Goal: Task Accomplishment & Management: Manage account settings

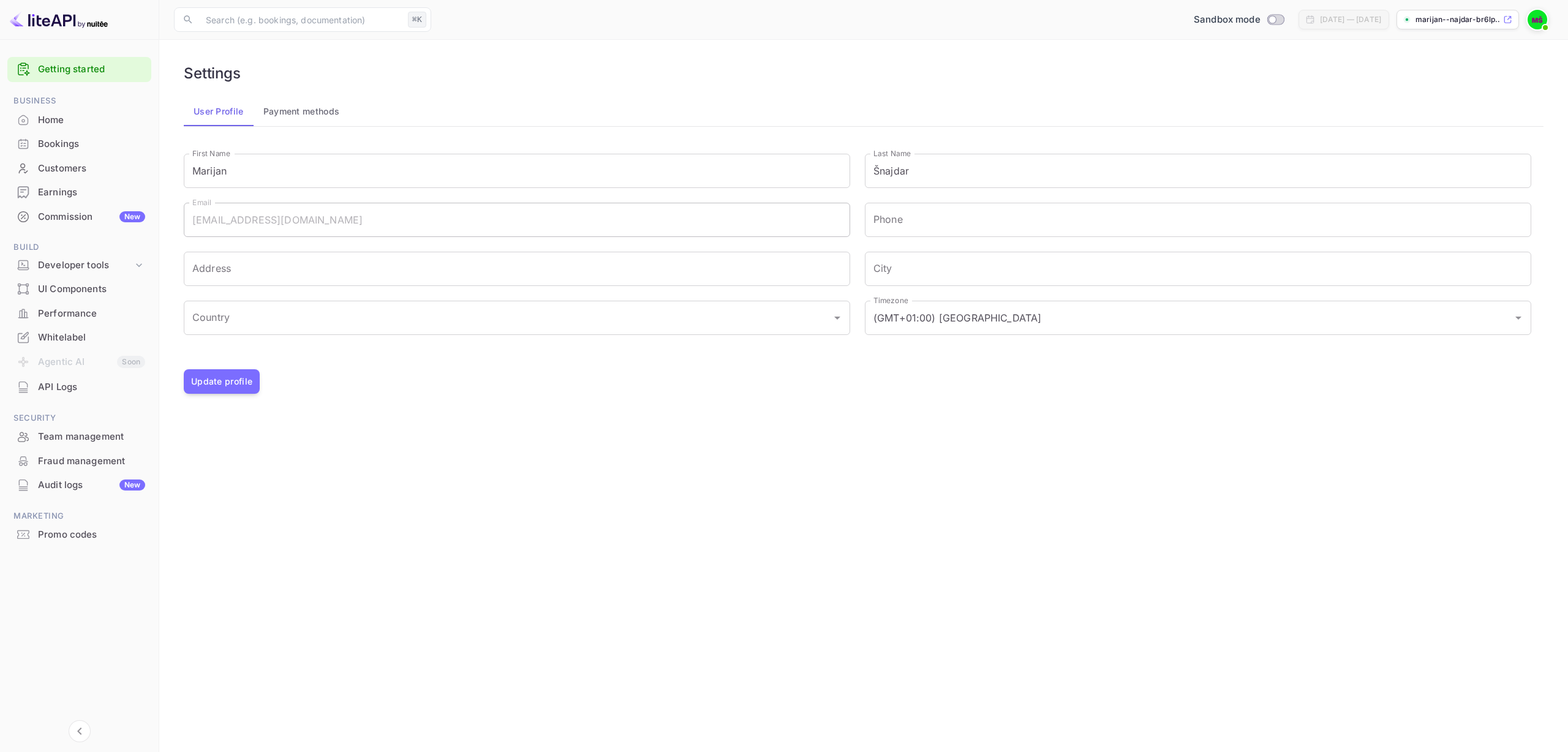
click at [183, 212] on div "Email m.snajdar@nuitee.com Email" at bounding box center [510, 212] width 681 height 49
click at [276, 163] on input "Marijan" at bounding box center [517, 171] width 667 height 34
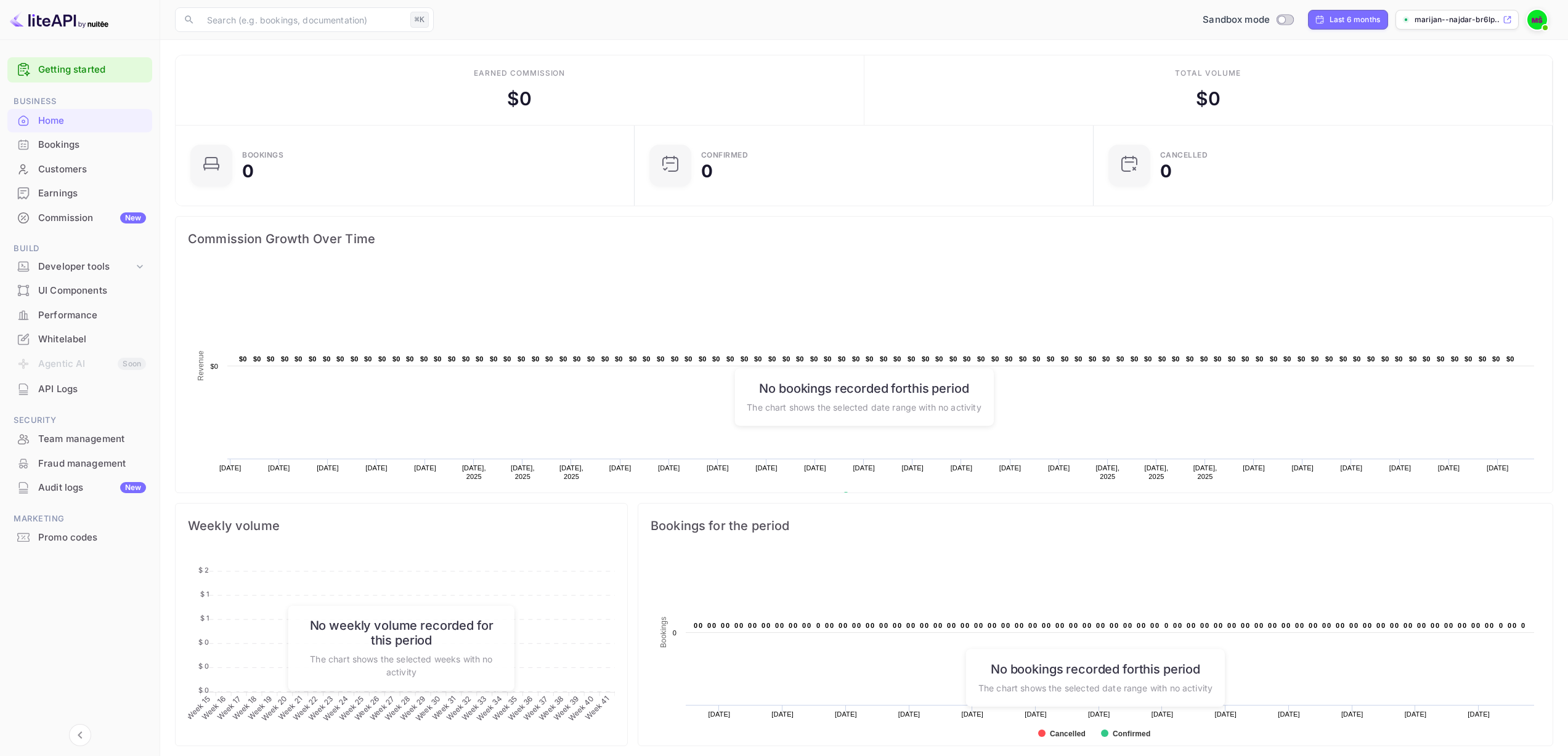
scroll to position [191, 442]
click at [1544, 13] on img at bounding box center [1537, 19] width 20 height 20
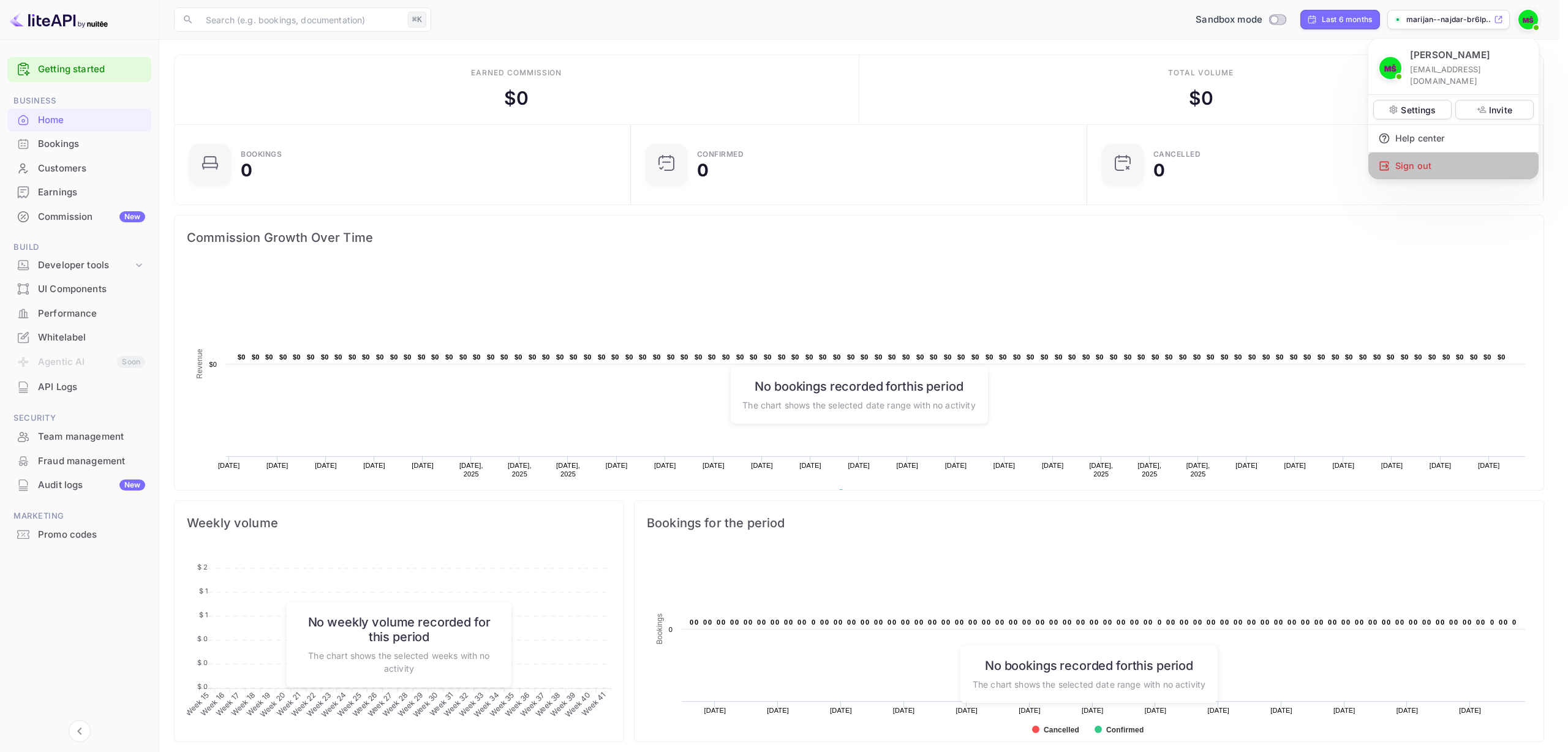
click at [1434, 159] on div "Sign out" at bounding box center [1453, 166] width 170 height 27
